Goal: Task Accomplishment & Management: Manage account settings

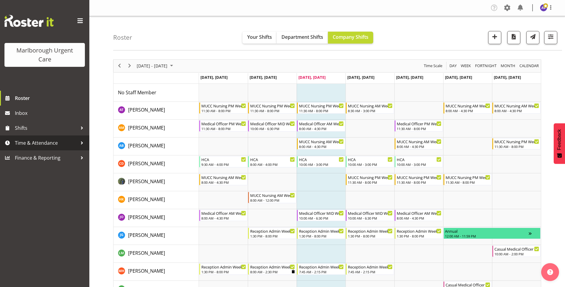
click at [27, 145] on span "Time & Attendance" at bounding box center [46, 142] width 63 height 9
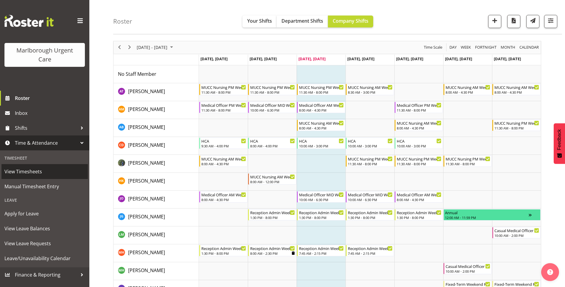
scroll to position [30, 0]
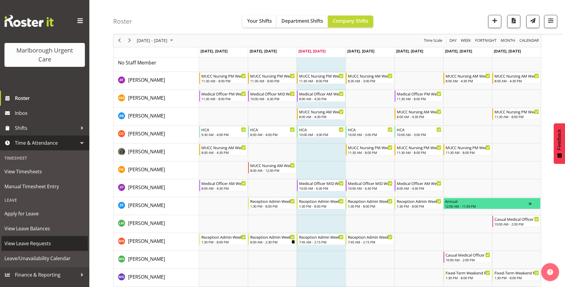
click at [37, 244] on span "View Leave Requests" at bounding box center [44, 243] width 80 height 9
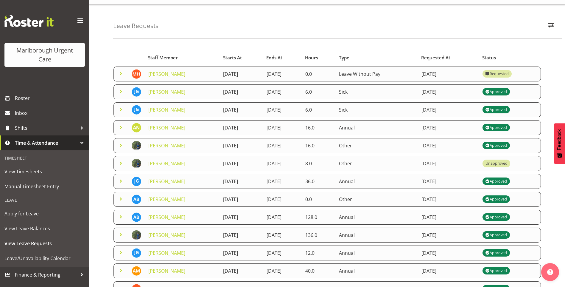
scroll to position [10, 0]
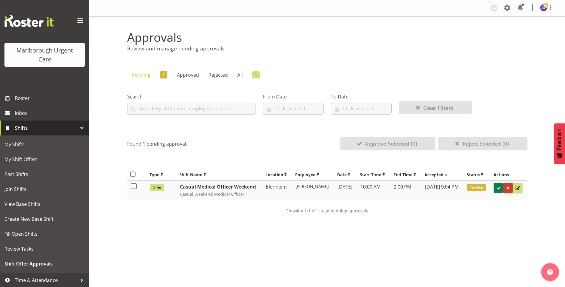
click at [502, 191] on span at bounding box center [499, 188] width 6 height 6
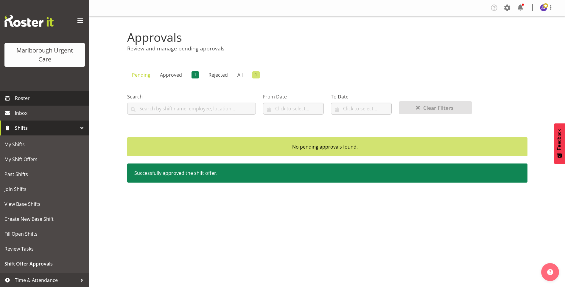
click at [34, 94] on span "Roster" at bounding box center [51, 98] width 72 height 9
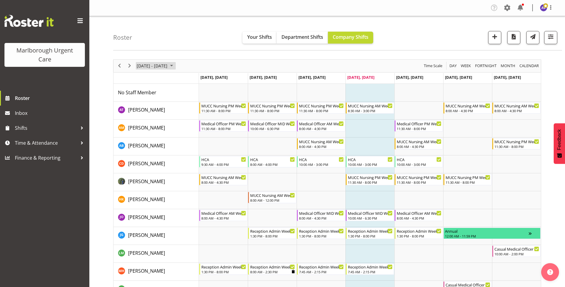
click at [168, 66] on span "[DATE] - [DATE]" at bounding box center [152, 65] width 32 height 7
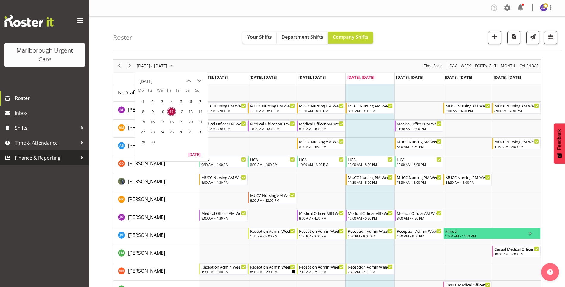
click at [45, 164] on link "Finance & Reporting" at bounding box center [44, 157] width 89 height 15
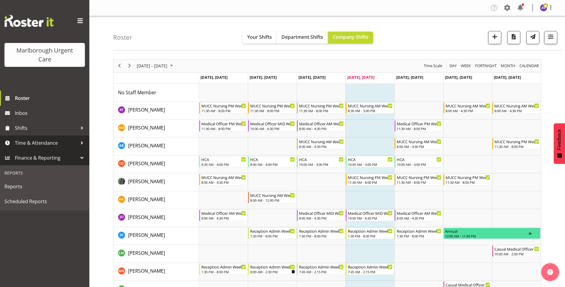
click at [46, 145] on span "Time & Attendance" at bounding box center [46, 142] width 63 height 9
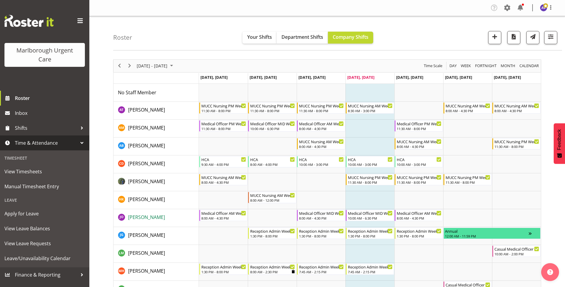
click at [143, 215] on span "[PERSON_NAME]" at bounding box center [146, 217] width 37 height 7
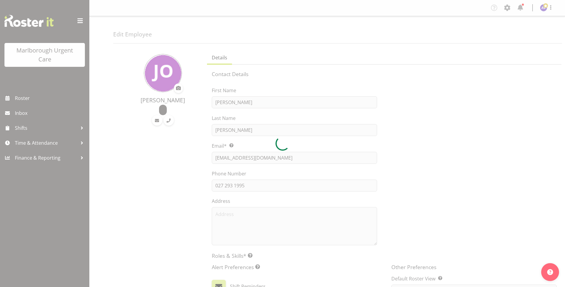
select select "TimelineWeek"
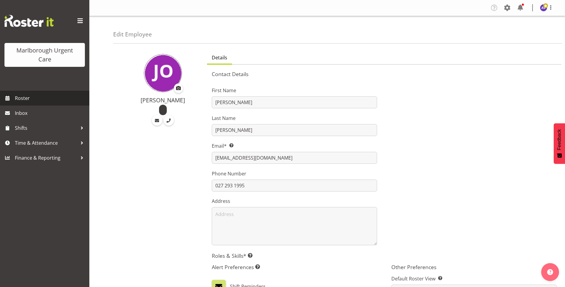
click at [27, 97] on span "Roster" at bounding box center [51, 98] width 72 height 9
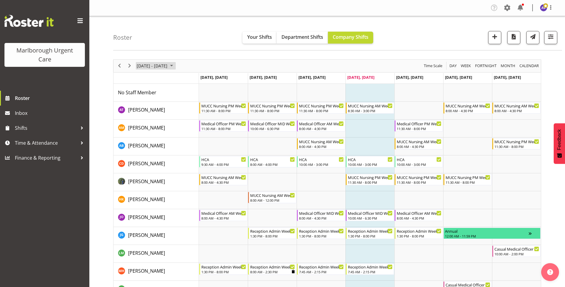
click at [159, 66] on span "[DATE] - [DATE]" at bounding box center [152, 65] width 32 height 7
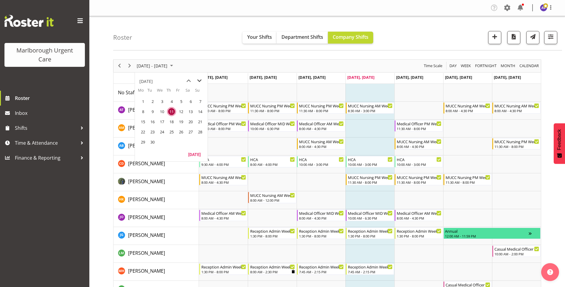
click at [200, 78] on span "next month" at bounding box center [199, 80] width 10 height 11
click at [173, 102] on span "2" at bounding box center [171, 101] width 9 height 9
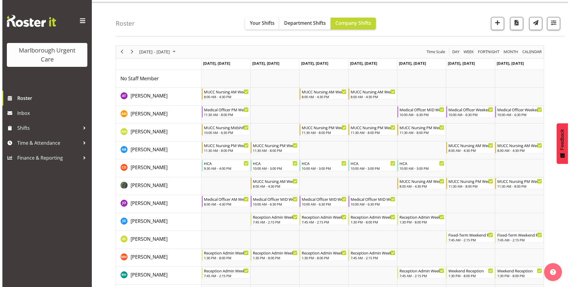
scroll to position [30, 0]
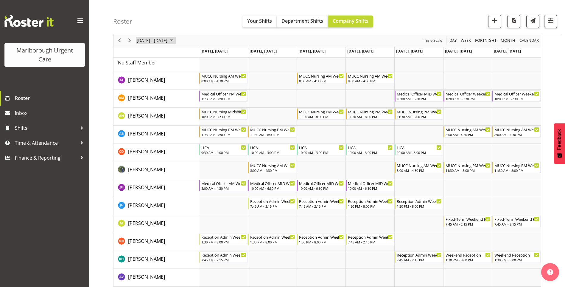
click at [168, 39] on span "[DATE] - [DATE]" at bounding box center [152, 40] width 32 height 7
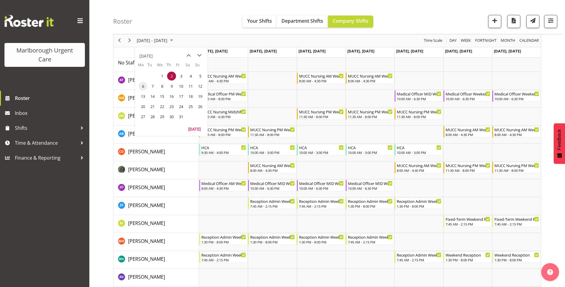
click at [142, 86] on span "6" at bounding box center [143, 86] width 9 height 9
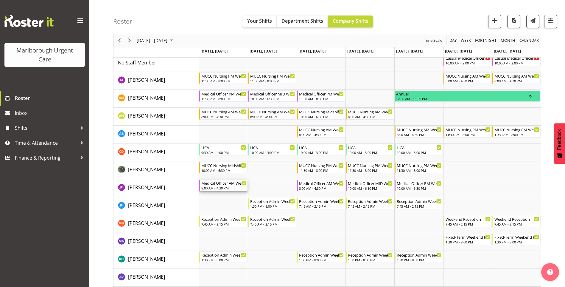
click at [235, 186] on div "8:00 AM - 4:30 PM" at bounding box center [223, 187] width 45 height 5
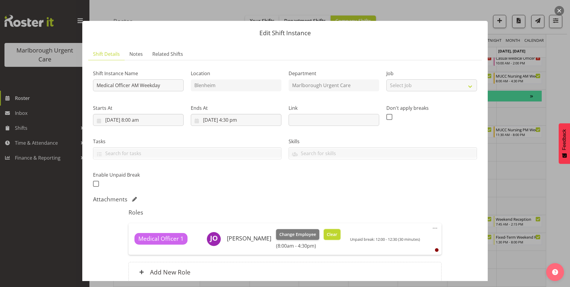
click at [330, 233] on span "Clear" at bounding box center [332, 234] width 10 height 7
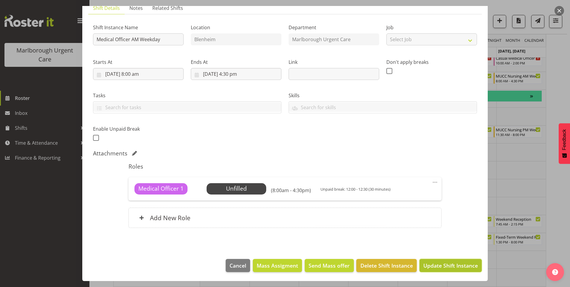
click at [454, 260] on button "Update Shift Instance" at bounding box center [450, 265] width 62 height 13
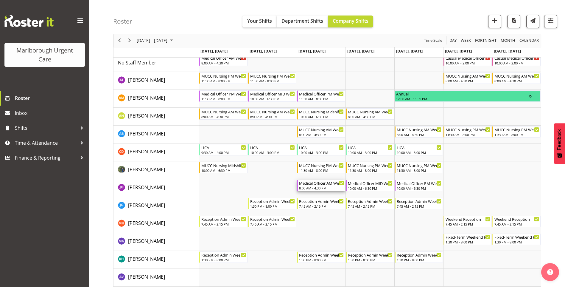
click at [306, 184] on div "Medical Officer AM Weekday" at bounding box center [321, 183] width 45 height 6
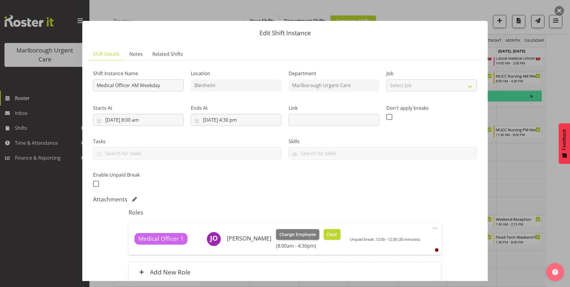
click at [334, 232] on span "Clear" at bounding box center [332, 234] width 10 height 7
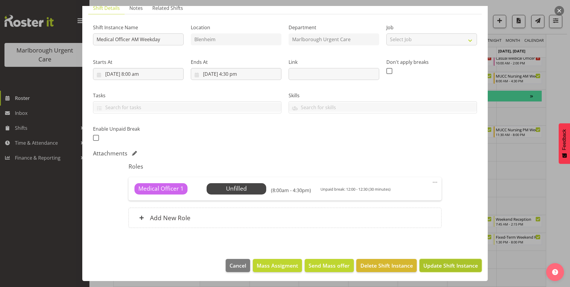
click at [451, 266] on span "Update Shift Instance" at bounding box center [450, 265] width 55 height 8
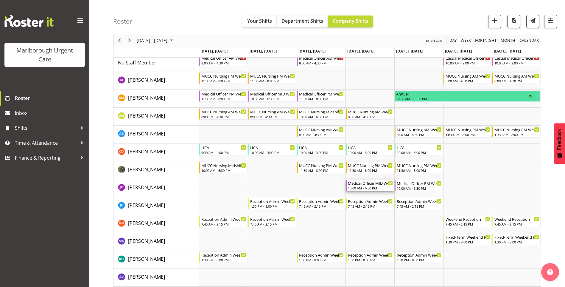
click at [365, 186] on div "Medical Officer MID Weekday 10:00 AM - 6:30 PM" at bounding box center [370, 185] width 45 height 11
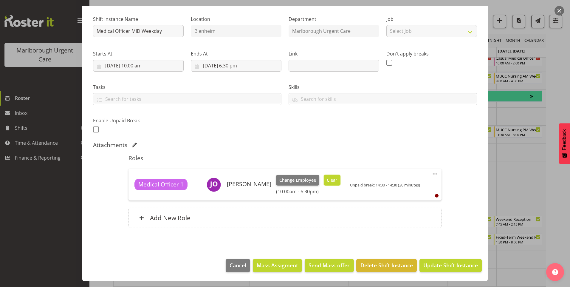
click at [333, 178] on span "Clear" at bounding box center [332, 180] width 10 height 7
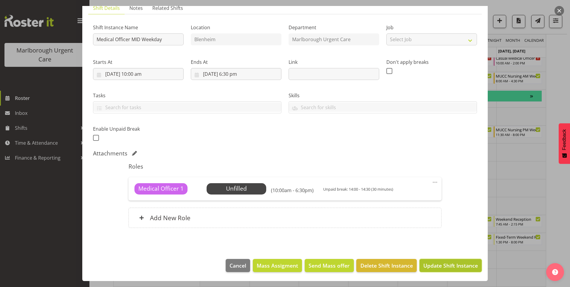
click at [453, 265] on span "Update Shift Instance" at bounding box center [450, 265] width 55 height 8
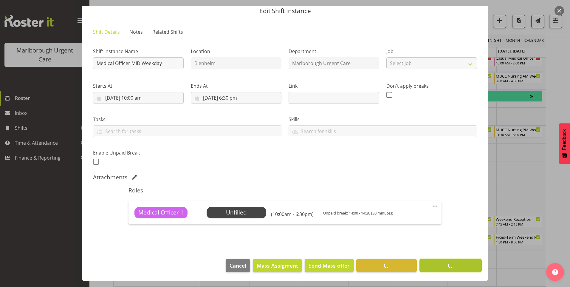
scroll to position [22, 0]
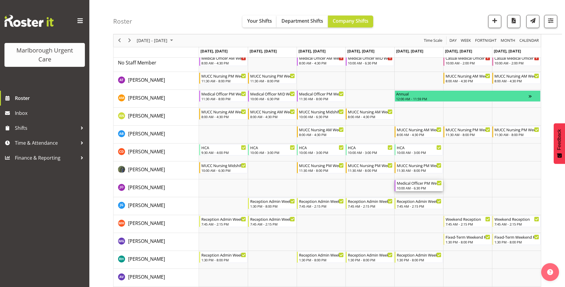
click at [417, 184] on div "Medical Officer PM Weekday" at bounding box center [419, 183] width 45 height 6
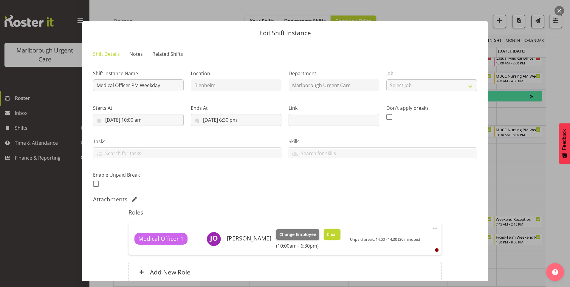
click at [333, 234] on span "Clear" at bounding box center [332, 234] width 10 height 7
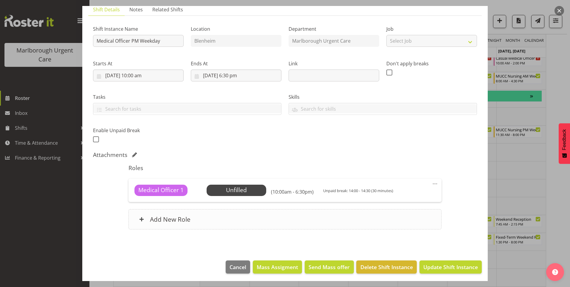
scroll to position [46, 0]
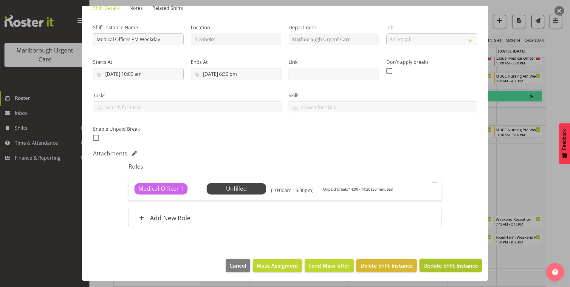
click at [432, 263] on span "Update Shift Instance" at bounding box center [450, 265] width 55 height 8
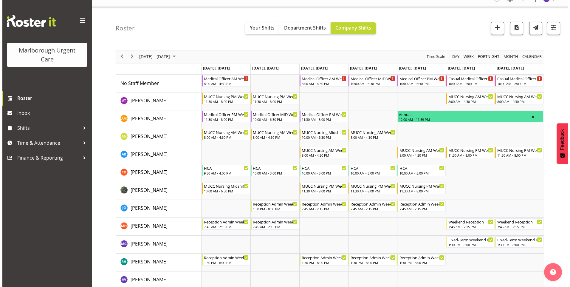
scroll to position [0, 0]
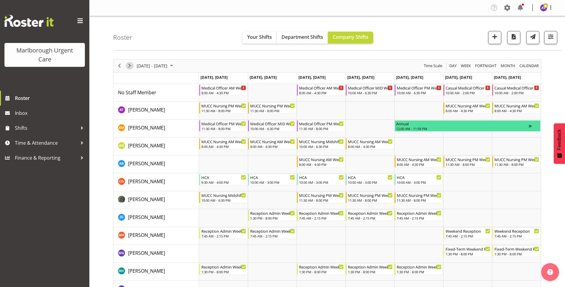
click at [128, 66] on span "Next" at bounding box center [129, 65] width 7 height 7
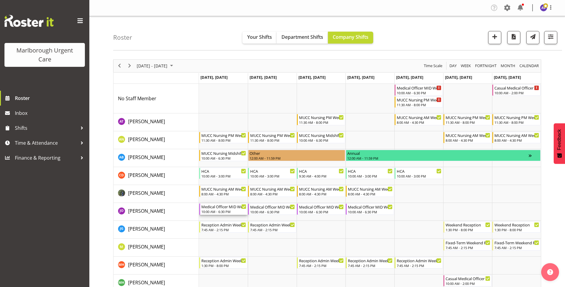
click at [228, 205] on div "Medical Officer MID Weekday" at bounding box center [223, 206] width 45 height 6
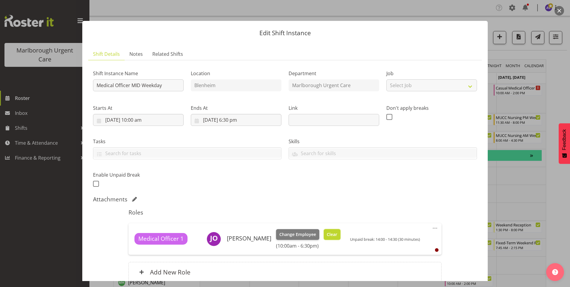
click at [329, 233] on span "Clear" at bounding box center [332, 234] width 10 height 7
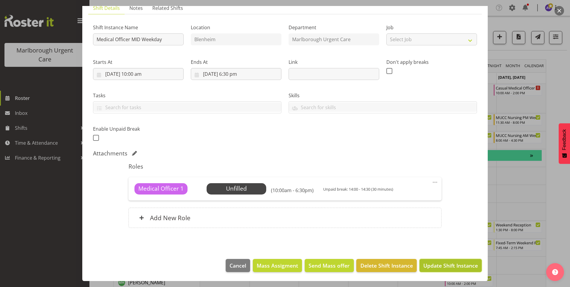
click at [448, 269] on span "Update Shift Instance" at bounding box center [450, 265] width 55 height 8
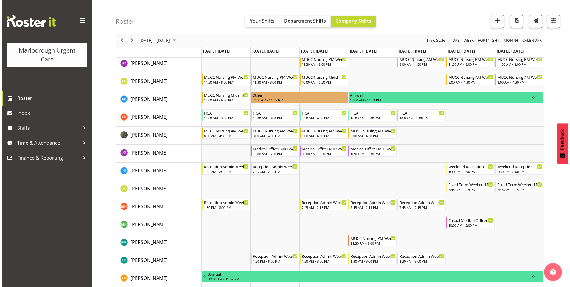
scroll to position [60, 0]
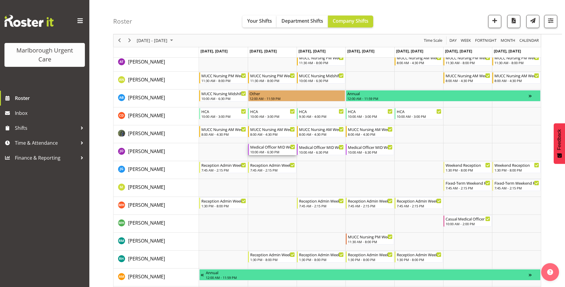
click at [280, 147] on div "Medical Officer MID Weekday" at bounding box center [272, 147] width 45 height 6
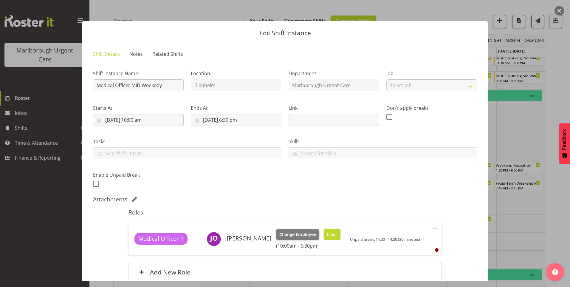
click at [336, 230] on button "Clear" at bounding box center [332, 234] width 17 height 11
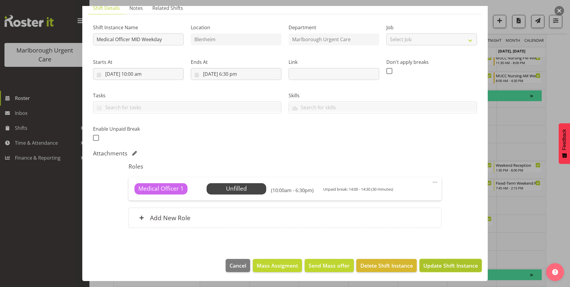
click at [436, 262] on span "Update Shift Instance" at bounding box center [450, 265] width 55 height 8
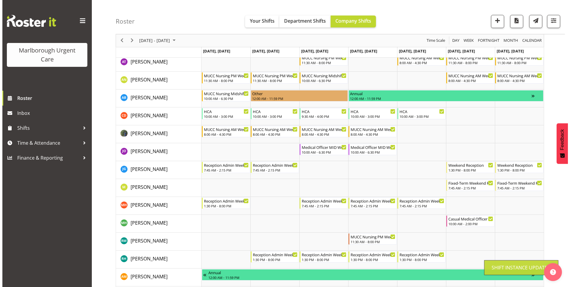
scroll to position [0, 0]
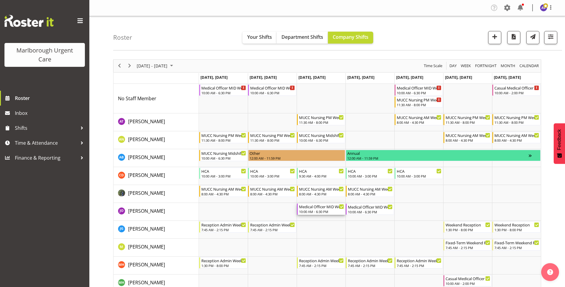
click at [322, 209] on div "Medical Officer MID Weekday" at bounding box center [321, 206] width 45 height 6
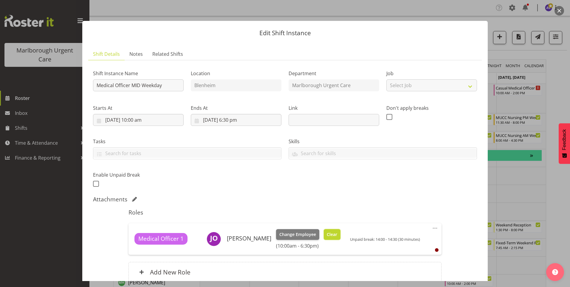
click at [332, 235] on span "Clear" at bounding box center [332, 234] width 10 height 7
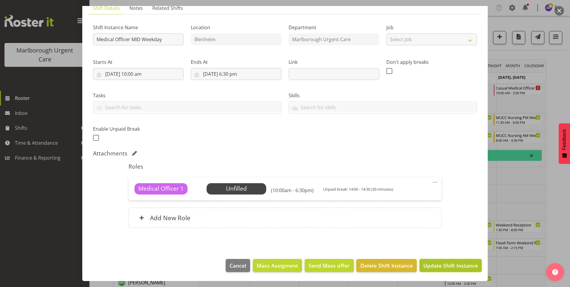
click at [438, 261] on span "Update Shift Instance" at bounding box center [450, 265] width 55 height 8
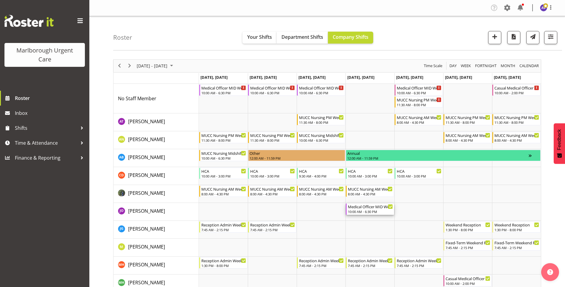
click at [361, 204] on div "Medical Officer MID Weekday" at bounding box center [370, 206] width 45 height 6
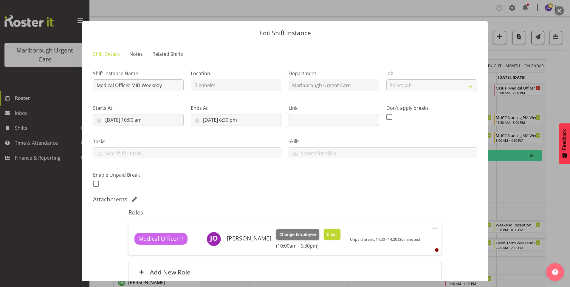
click at [330, 233] on span "Clear" at bounding box center [332, 234] width 10 height 7
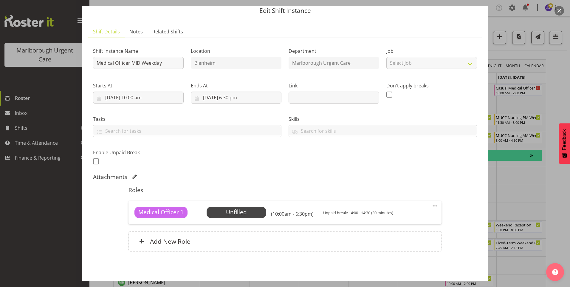
scroll to position [46, 0]
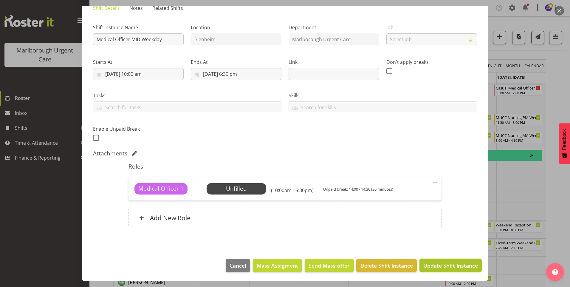
click at [449, 262] on span "Update Shift Instance" at bounding box center [450, 265] width 55 height 8
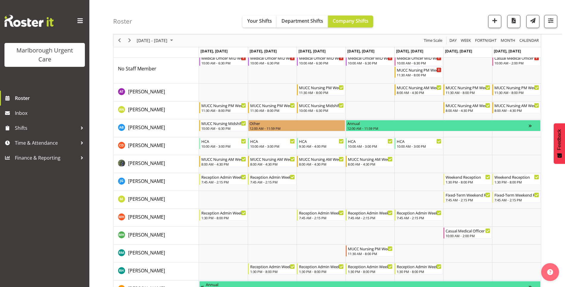
scroll to position [0, 0]
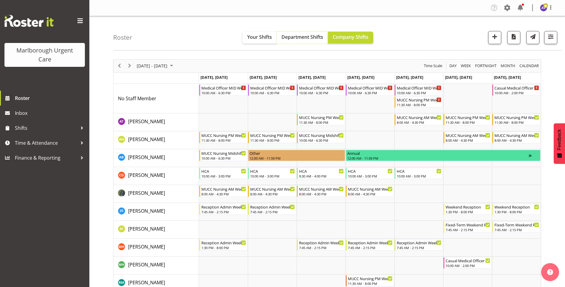
click at [288, 35] on span "Department Shifts" at bounding box center [303, 37] width 42 height 7
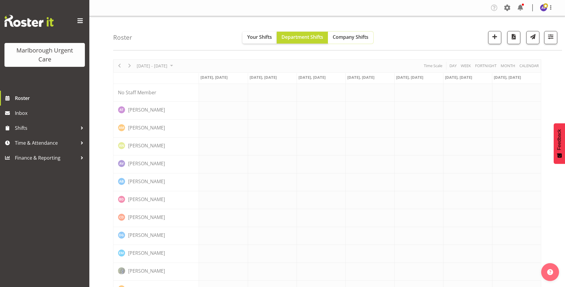
click at [355, 37] on span "Company Shifts" at bounding box center [351, 37] width 36 height 7
